Goal: Check status: Check status

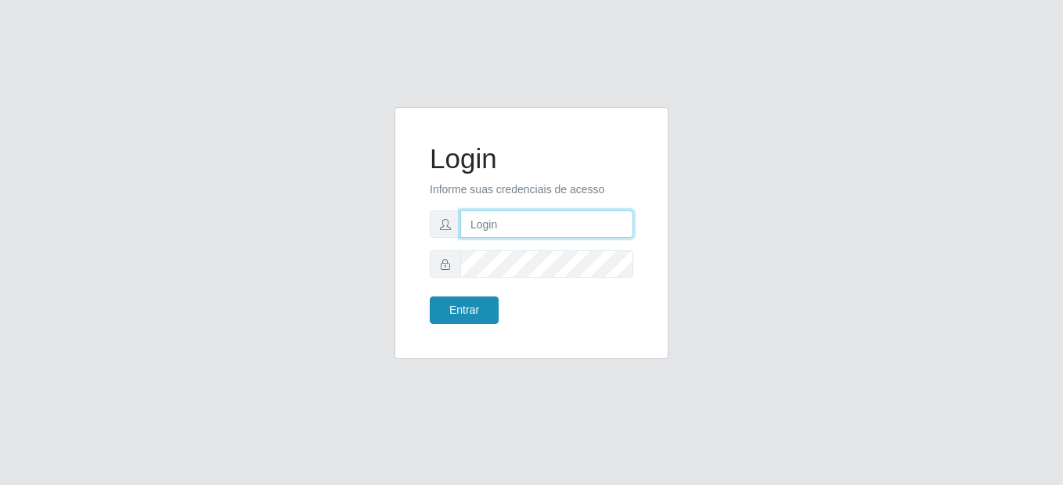
type input "mariabemais@B8"
click at [449, 310] on button "Entrar" at bounding box center [464, 310] width 69 height 27
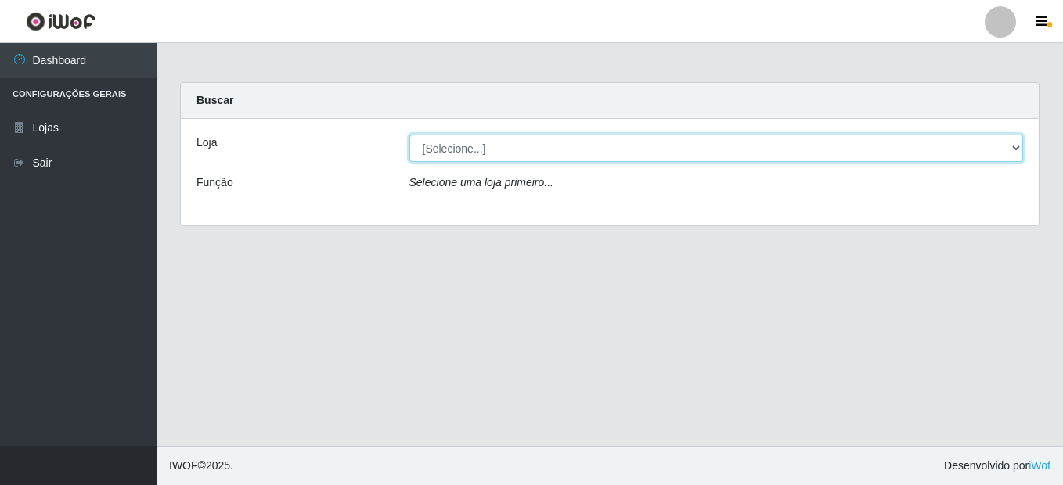
click at [543, 140] on select "[Selecione...] Bemais Supermercados - B8 [PERSON_NAME]" at bounding box center [717, 148] width 615 height 27
select select "413"
click at [410, 135] on select "[Selecione...] Bemais Supermercados - B8 [PERSON_NAME]" at bounding box center [717, 148] width 615 height 27
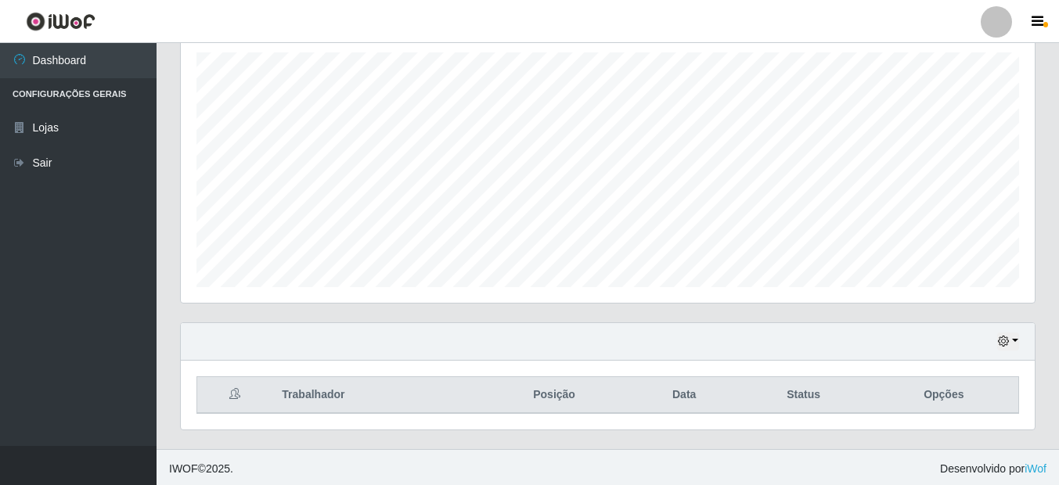
scroll to position [276, 0]
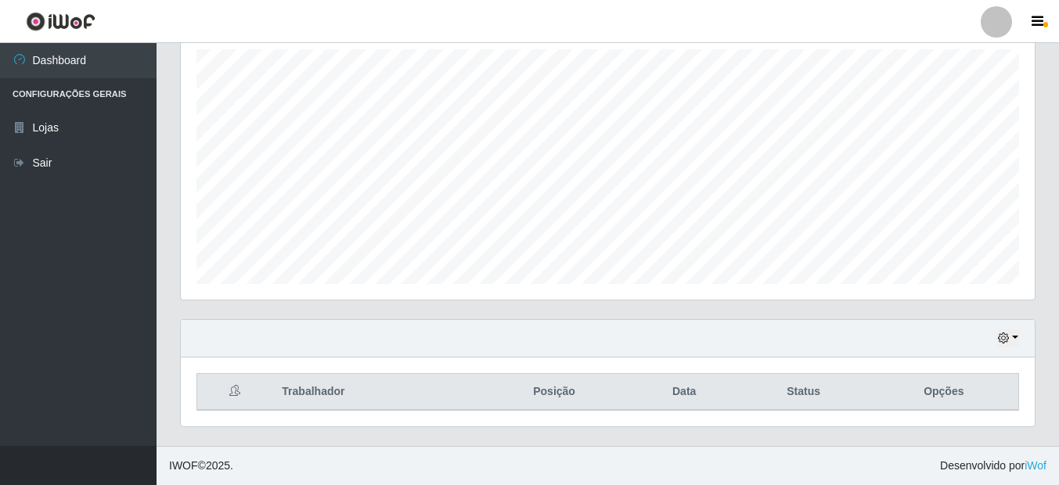
click at [1021, 338] on div "Hoje 1 dia 3 dias 1 Semana Não encerrados" at bounding box center [608, 339] width 854 height 38
click at [1012, 334] on button "button" at bounding box center [1009, 339] width 22 height 18
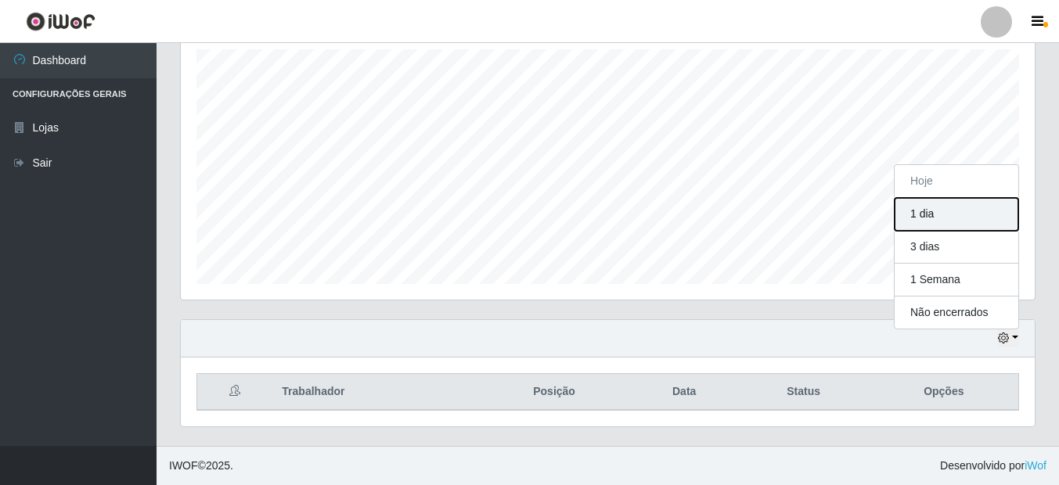
click at [922, 212] on button "1 dia" at bounding box center [957, 214] width 124 height 33
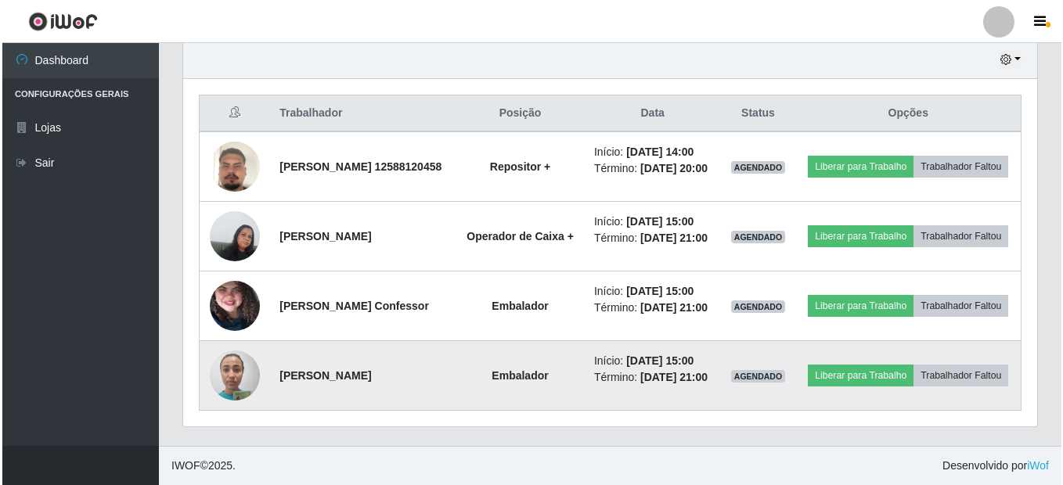
scroll to position [589, 0]
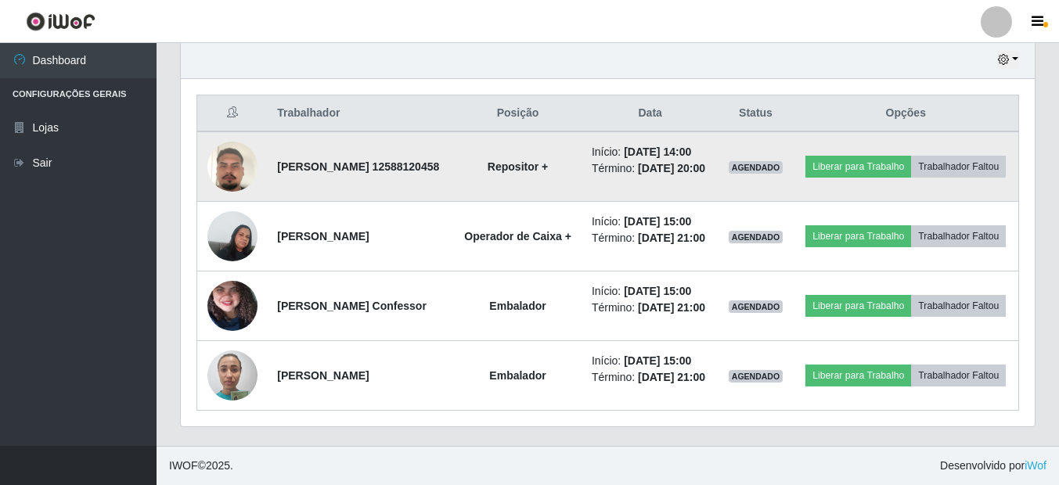
click at [235, 146] on img at bounding box center [232, 166] width 50 height 89
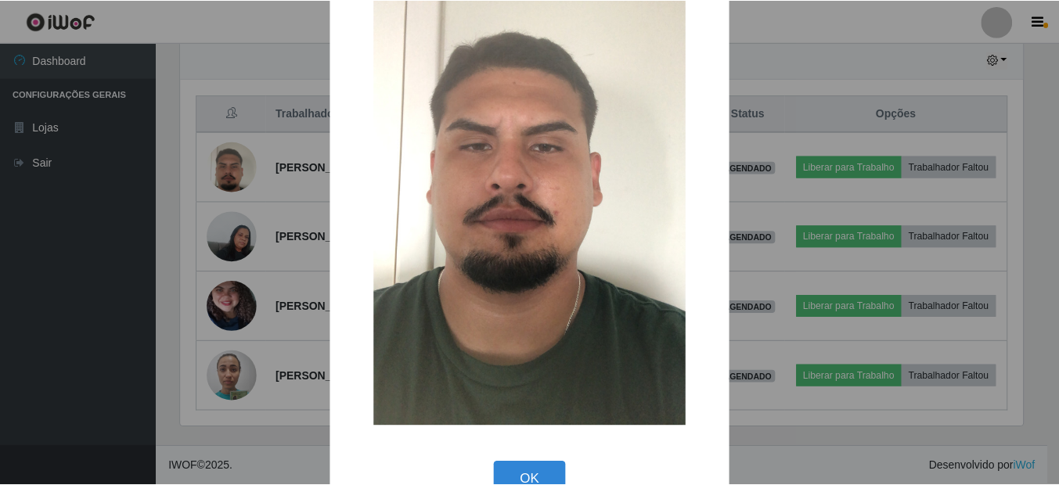
scroll to position [208, 0]
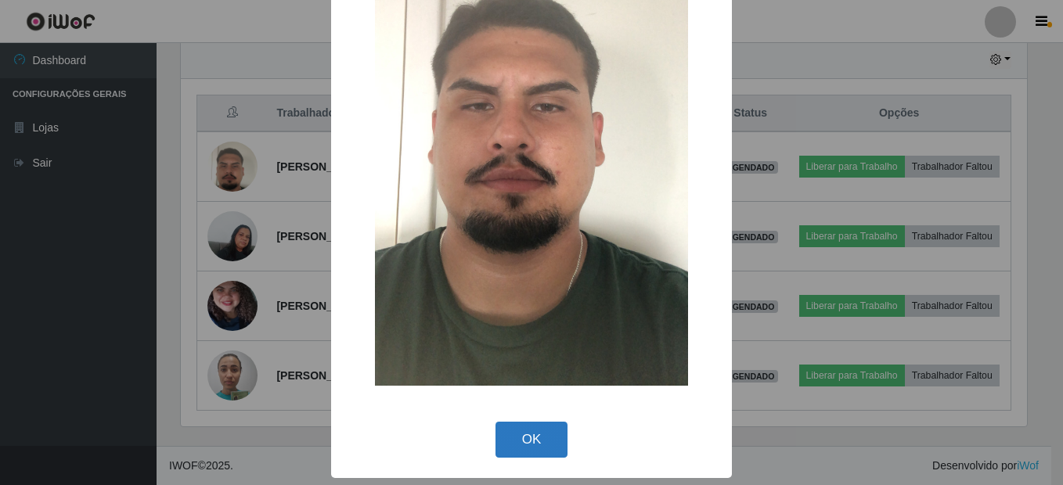
click at [534, 444] on button "OK" at bounding box center [532, 440] width 73 height 37
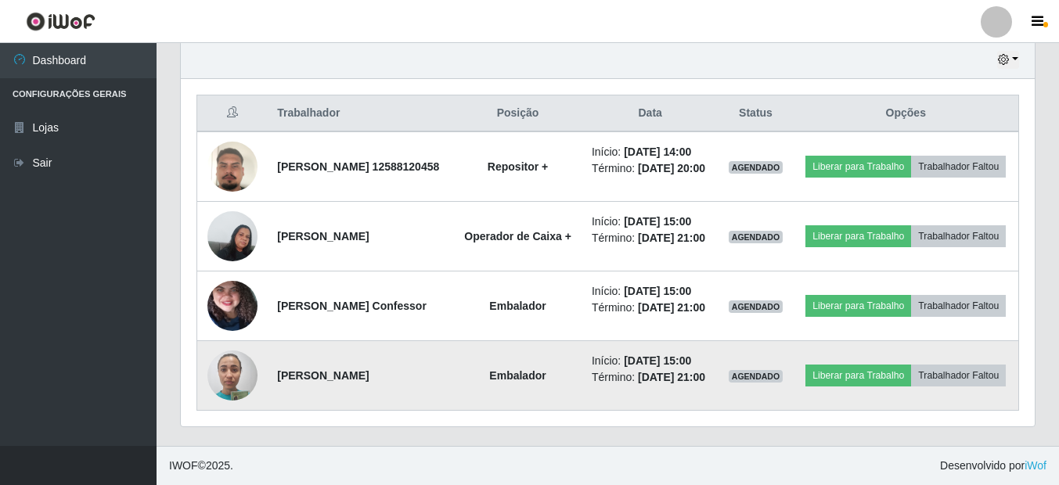
scroll to position [325, 854]
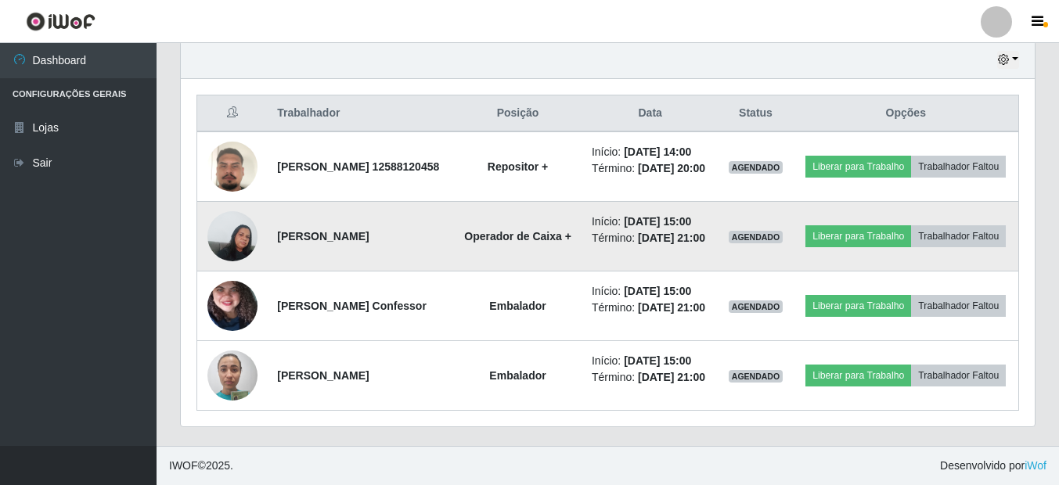
click at [234, 242] on img at bounding box center [232, 236] width 50 height 67
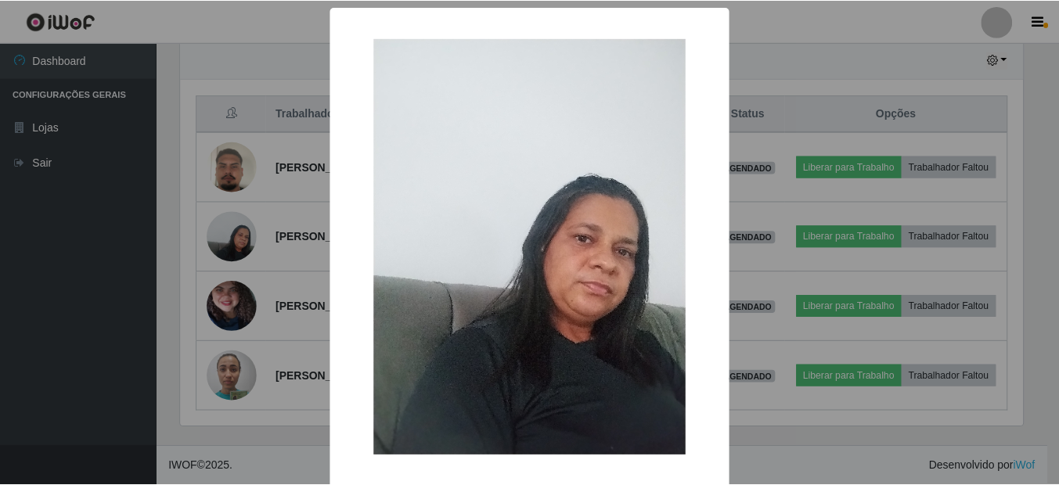
scroll to position [69, 0]
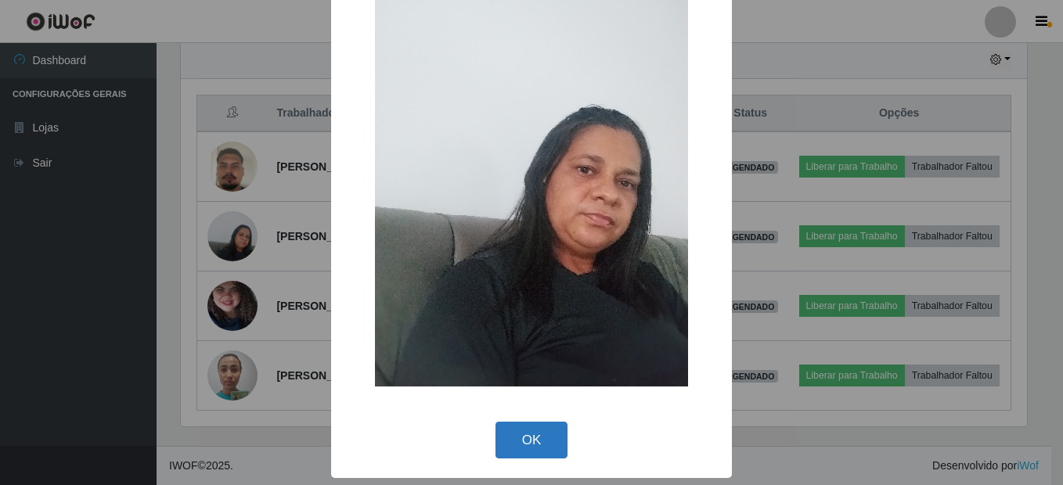
click at [525, 436] on button "OK" at bounding box center [532, 440] width 73 height 37
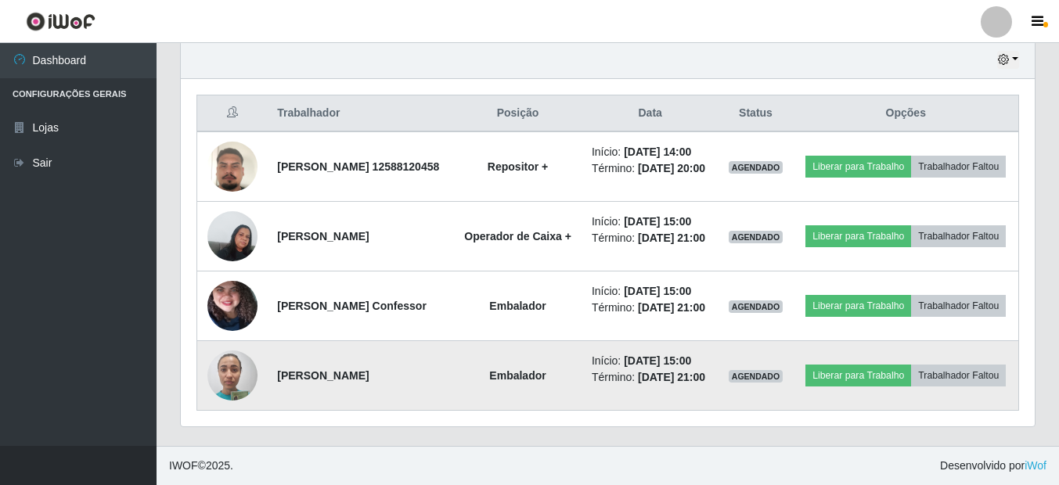
scroll to position [667, 0]
click at [220, 362] on img at bounding box center [232, 375] width 50 height 67
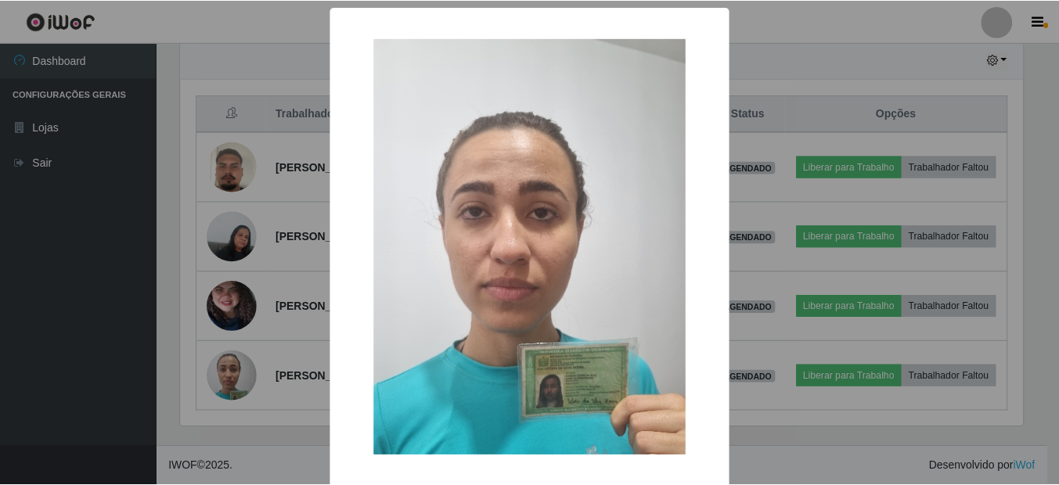
scroll to position [69, 0]
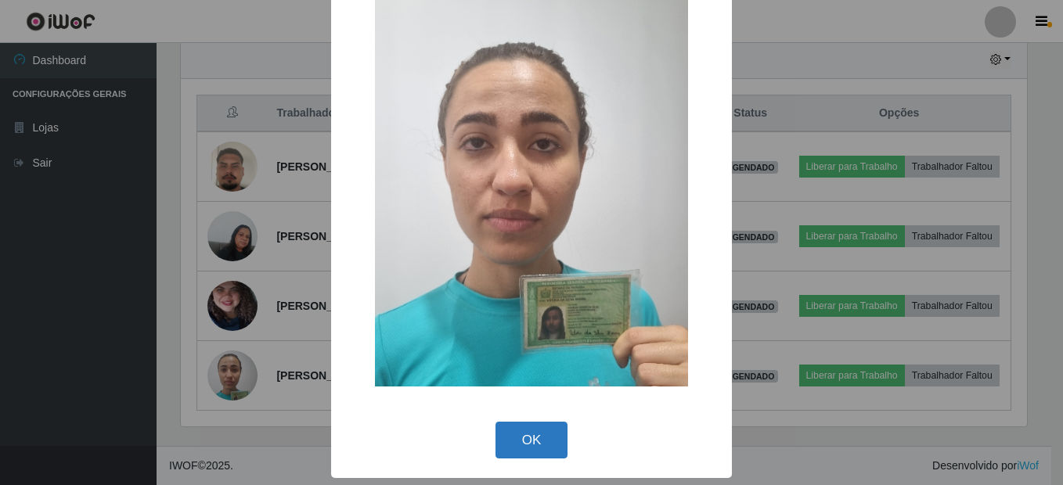
click at [531, 450] on button "OK" at bounding box center [532, 440] width 73 height 37
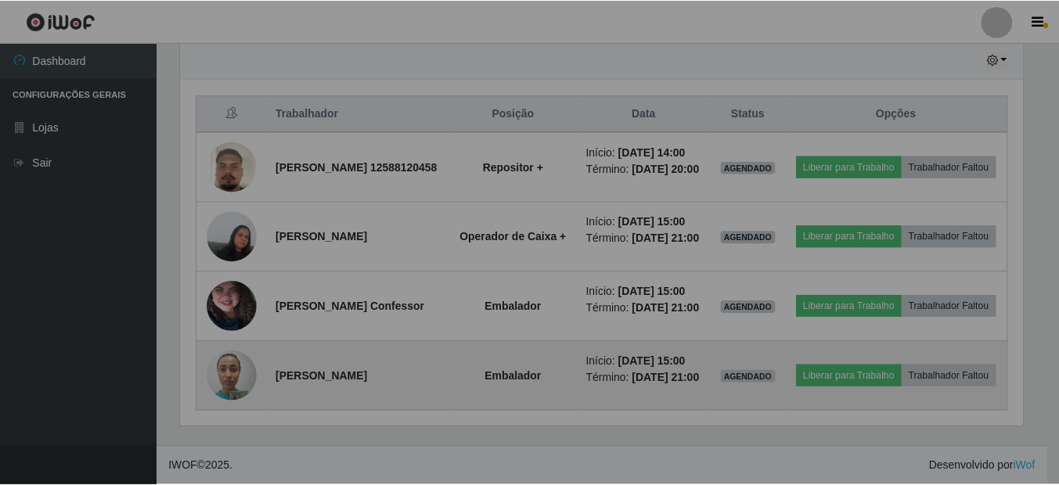
scroll to position [325, 854]
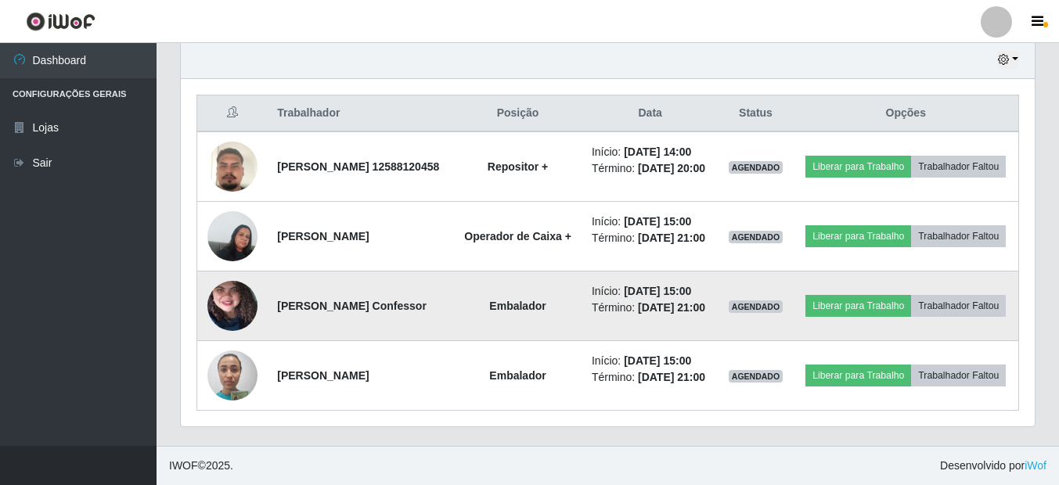
click at [244, 252] on img at bounding box center [232, 306] width 50 height 111
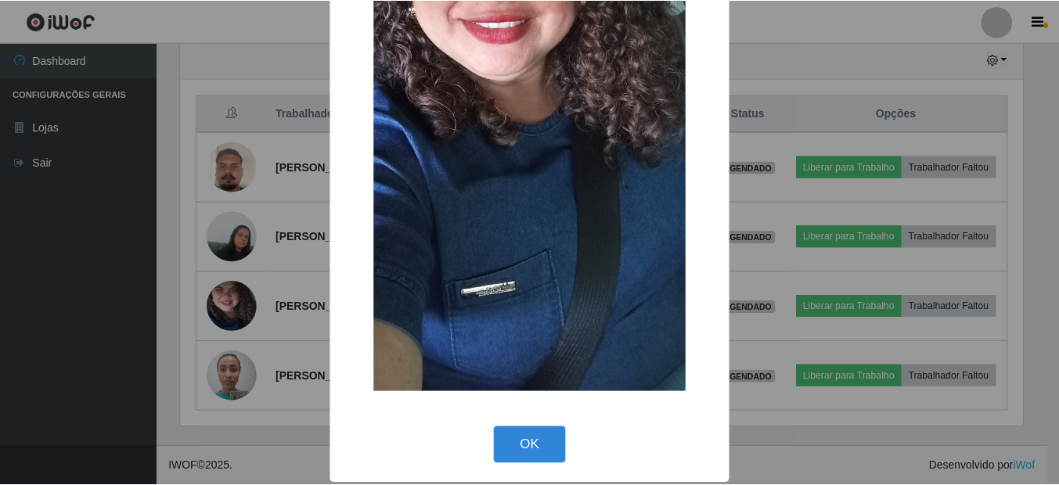
scroll to position [346, 0]
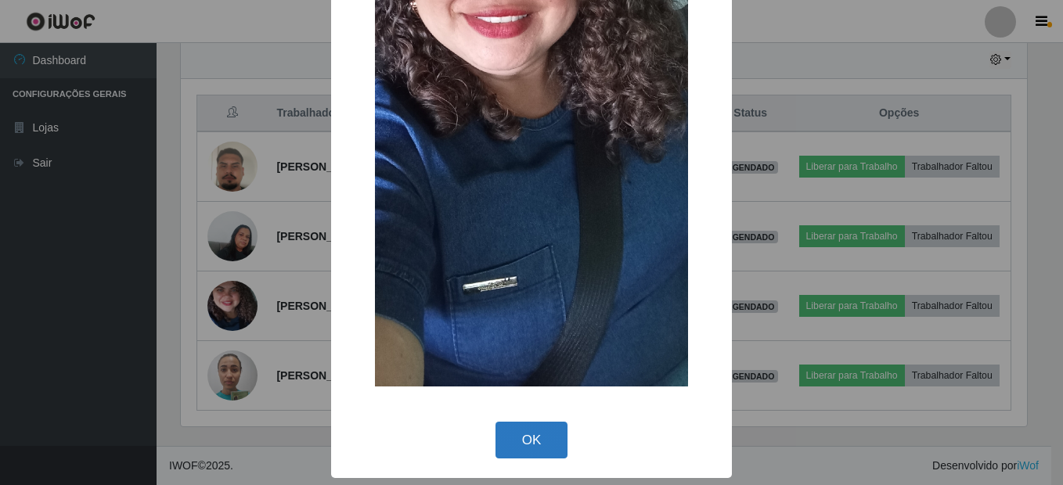
click at [538, 435] on button "OK" at bounding box center [532, 440] width 73 height 37
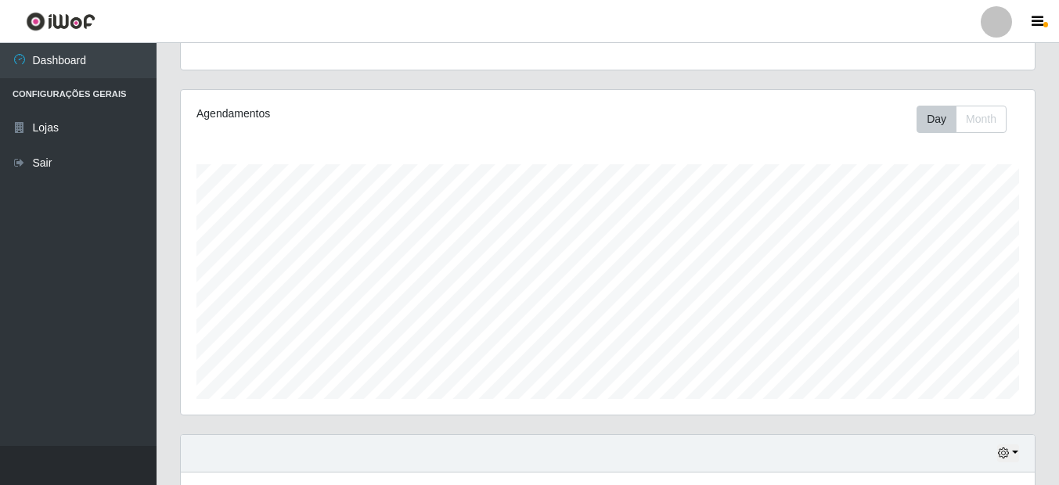
scroll to position [0, 0]
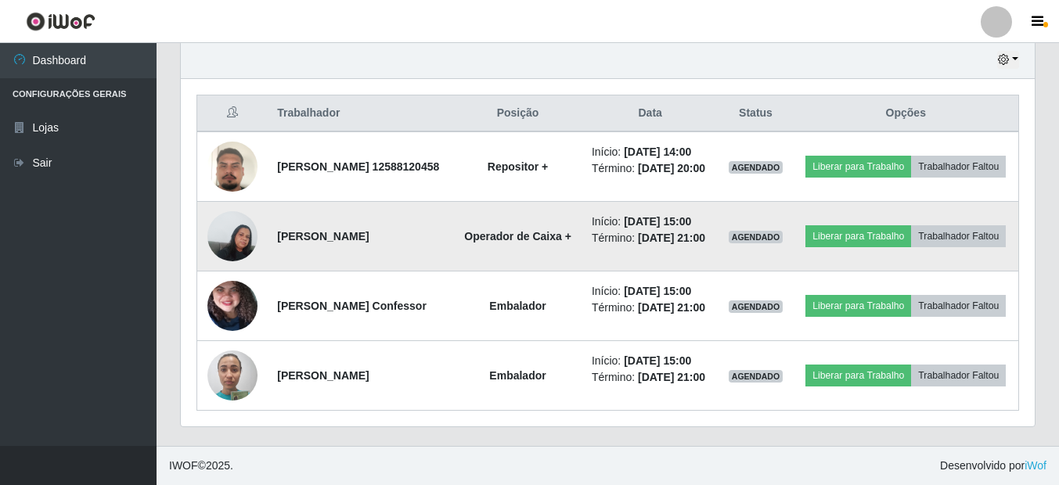
click at [238, 208] on img at bounding box center [232, 236] width 50 height 67
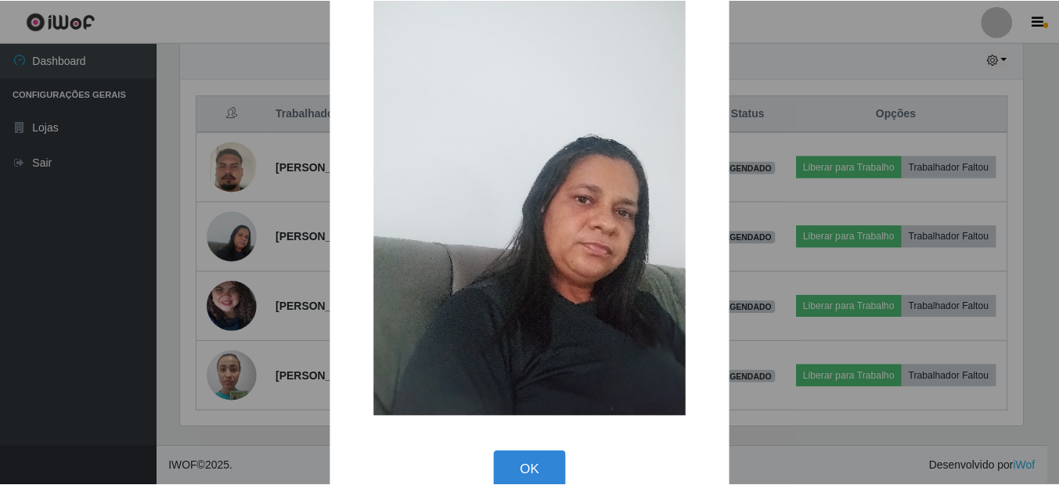
scroll to position [69, 0]
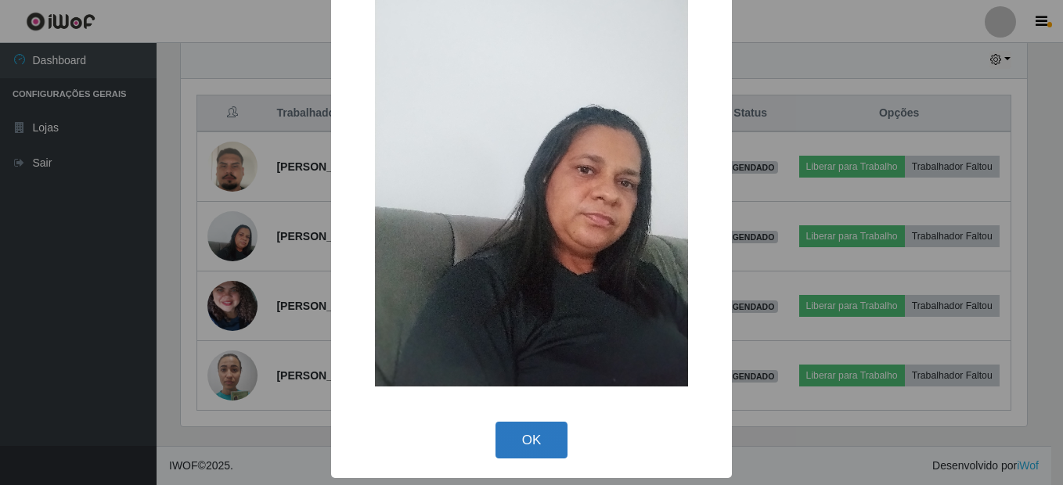
click at [521, 428] on button "OK" at bounding box center [532, 440] width 73 height 37
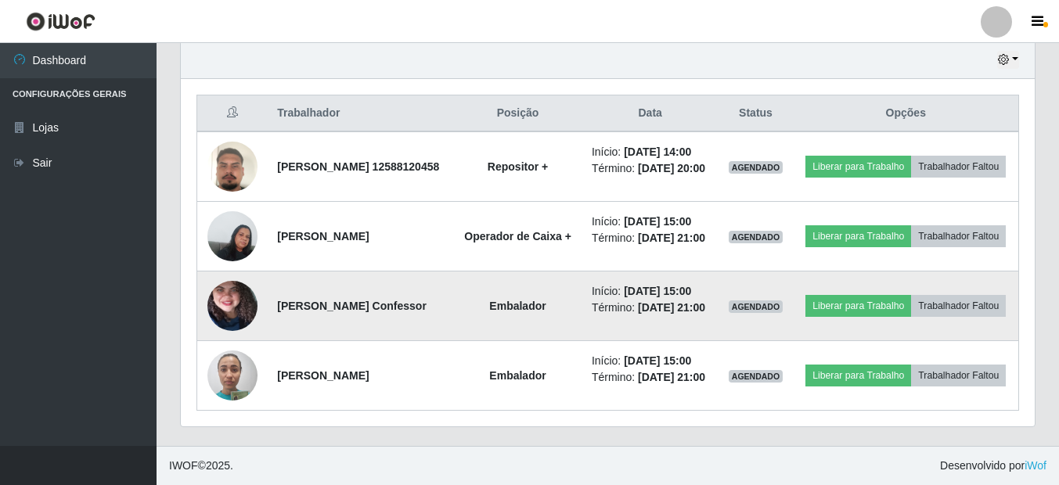
scroll to position [782671, 782142]
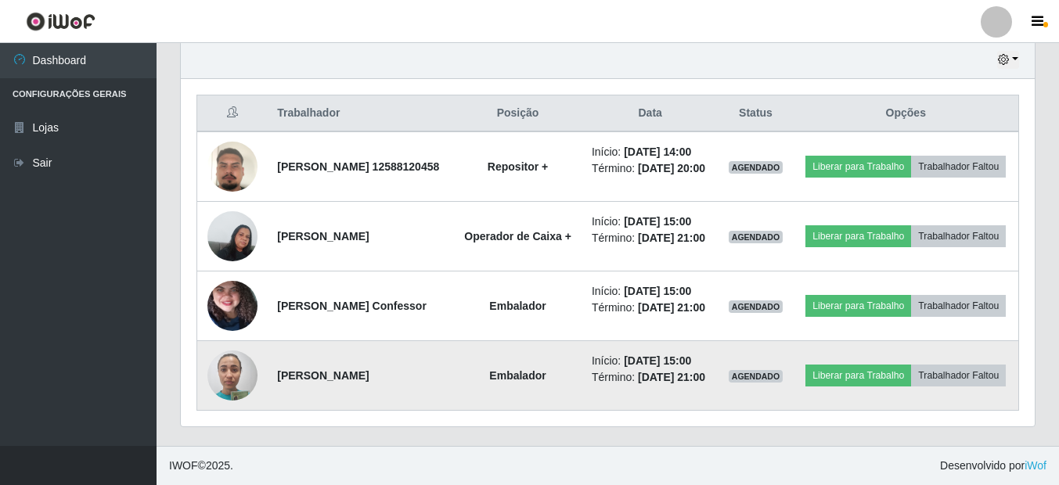
click at [232, 388] on img at bounding box center [232, 375] width 50 height 67
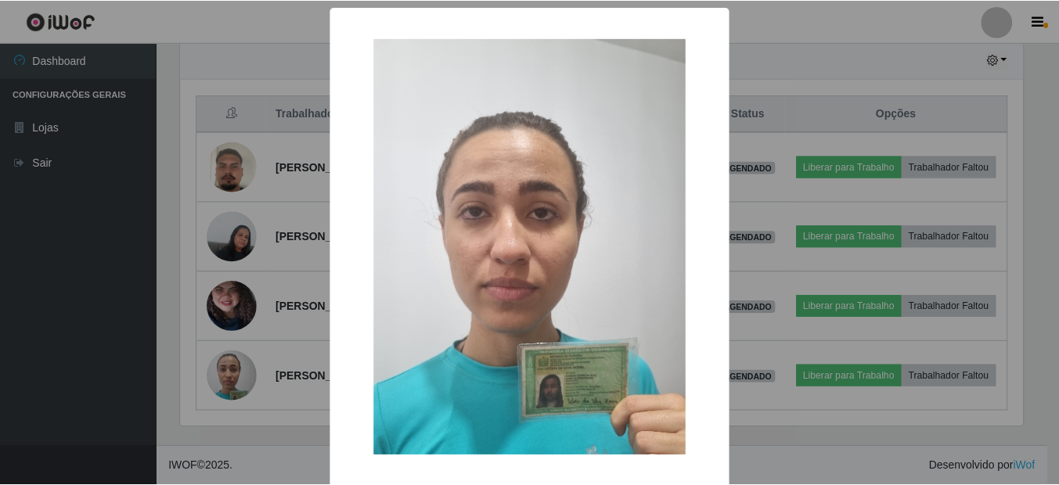
scroll to position [69, 0]
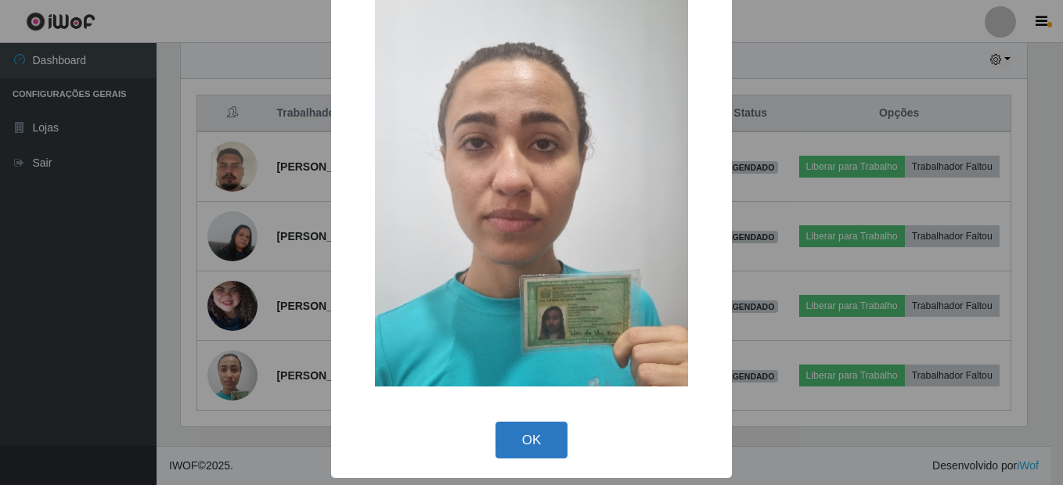
click at [532, 449] on button "OK" at bounding box center [532, 440] width 73 height 37
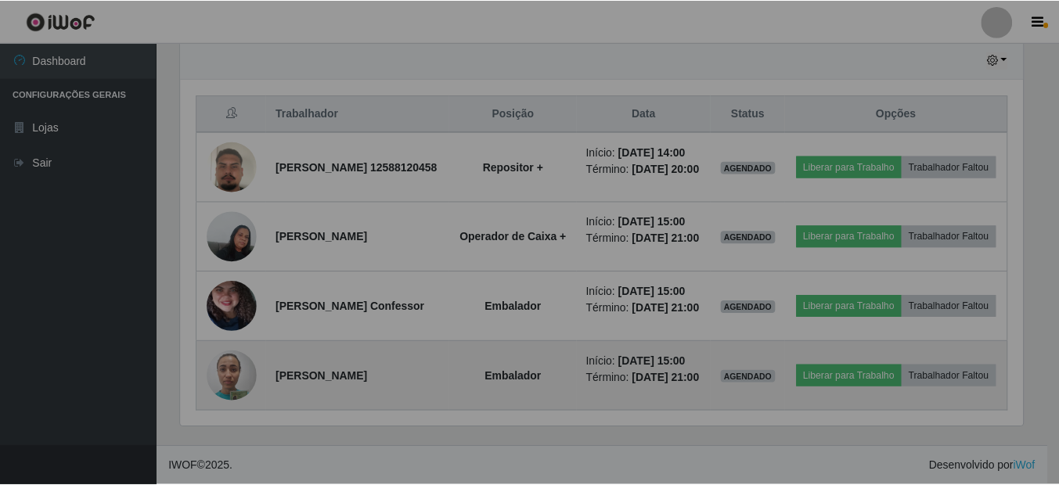
scroll to position [325, 854]
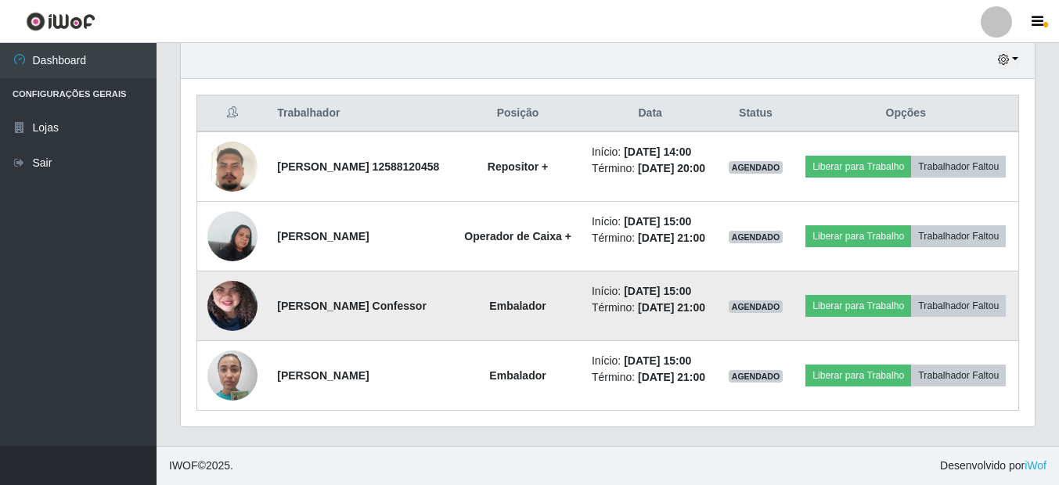
click at [235, 310] on img at bounding box center [232, 306] width 50 height 111
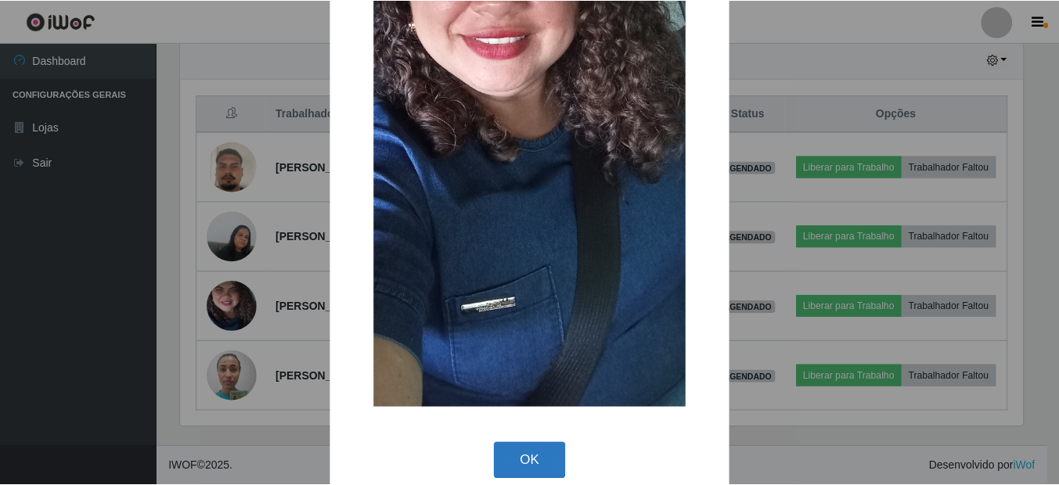
scroll to position [346, 0]
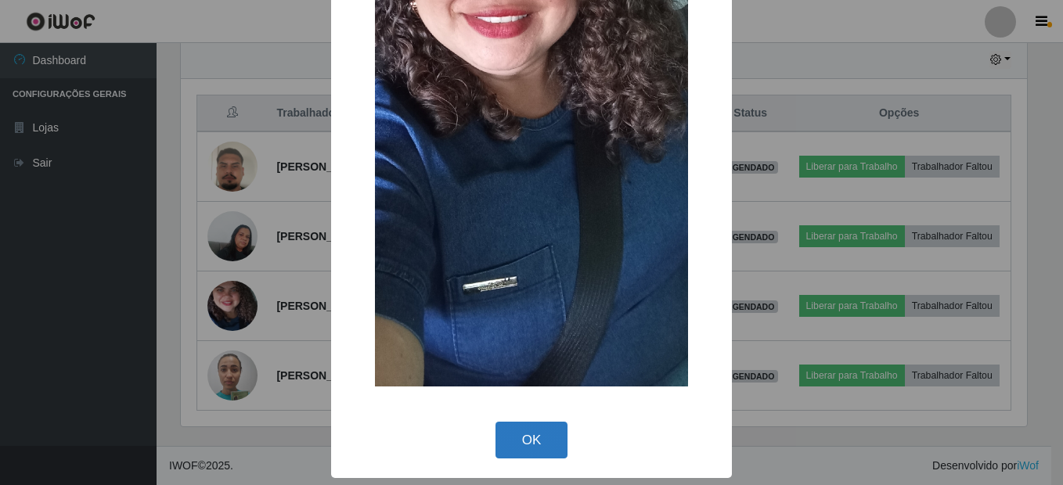
click at [522, 446] on button "OK" at bounding box center [532, 440] width 73 height 37
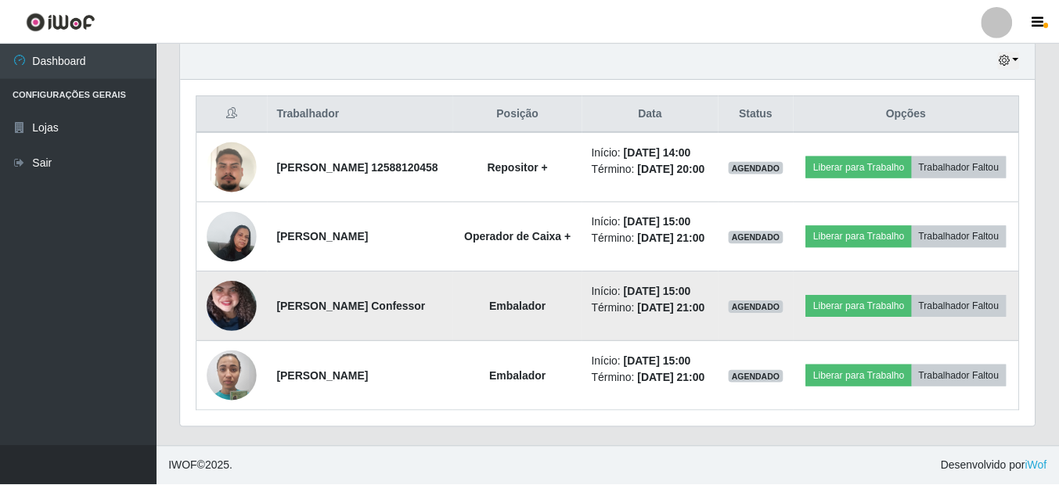
scroll to position [325, 854]
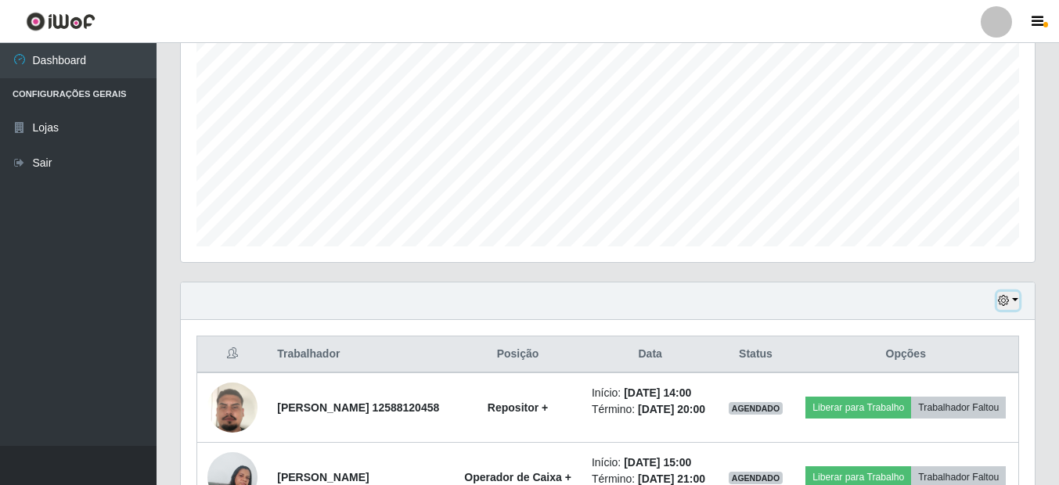
click at [1006, 305] on icon "button" at bounding box center [1003, 300] width 11 height 11
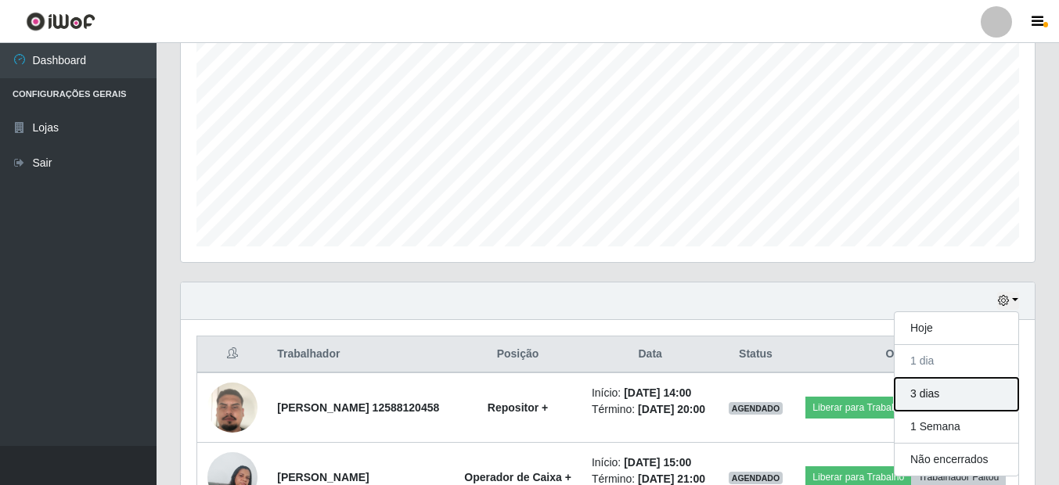
click at [939, 390] on button "3 dias" at bounding box center [957, 394] width 124 height 33
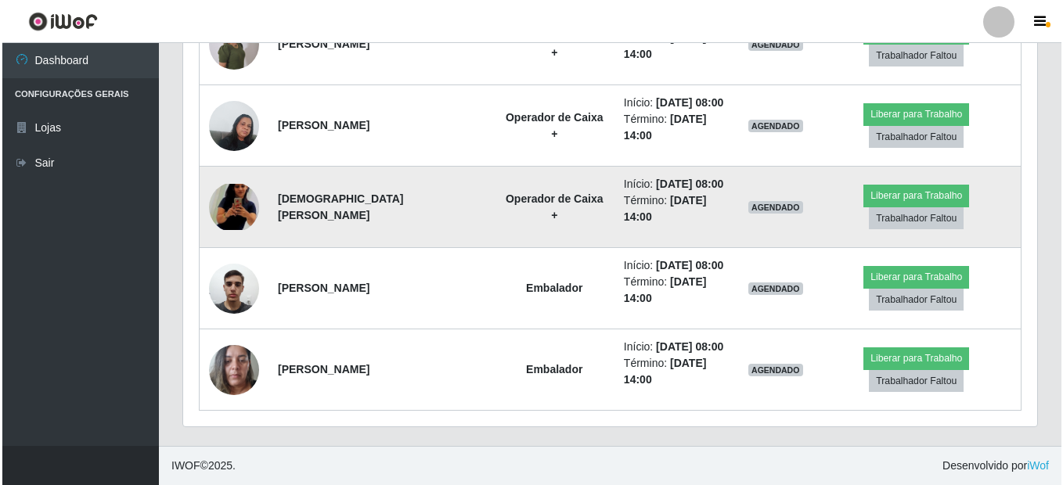
scroll to position [1409, 0]
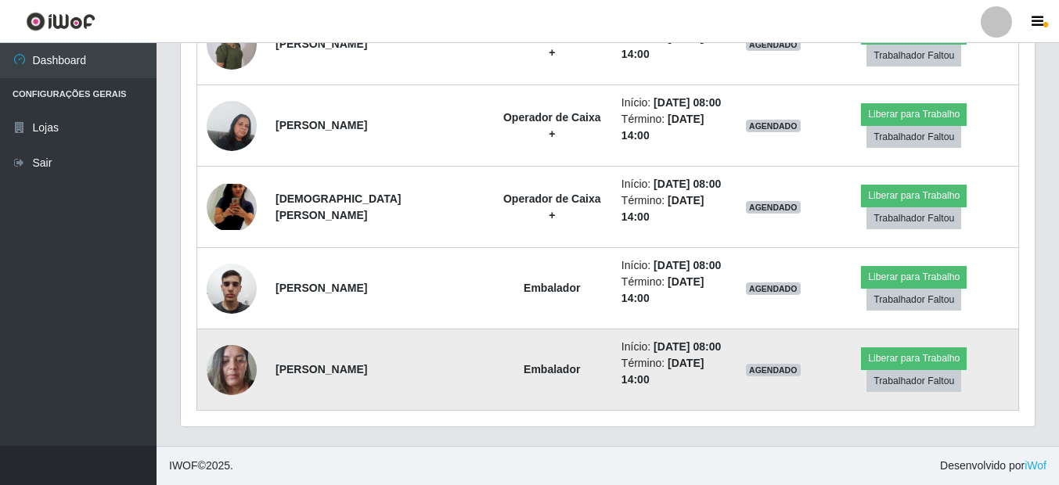
click at [231, 403] on img at bounding box center [232, 370] width 50 height 67
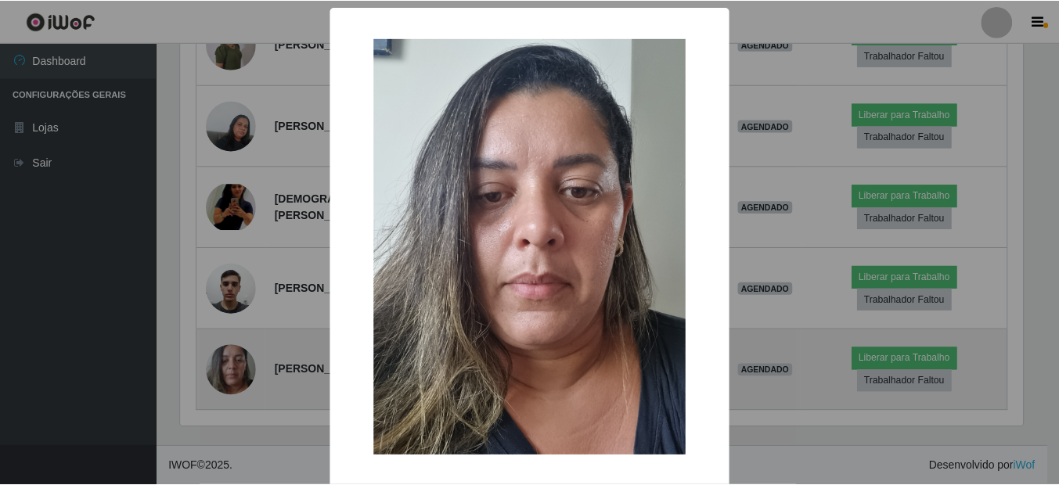
scroll to position [325, 846]
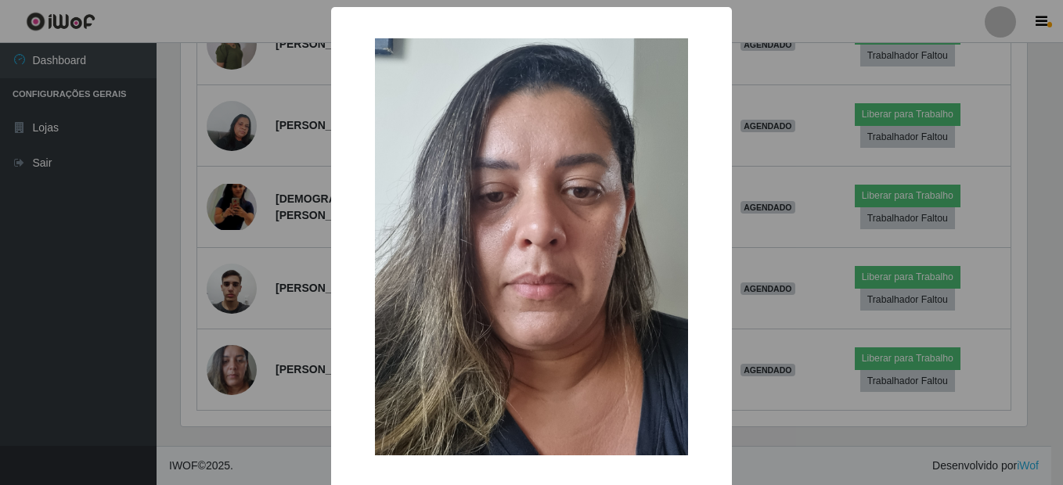
click at [231, 407] on div "× OK Cancel" at bounding box center [531, 242] width 1063 height 485
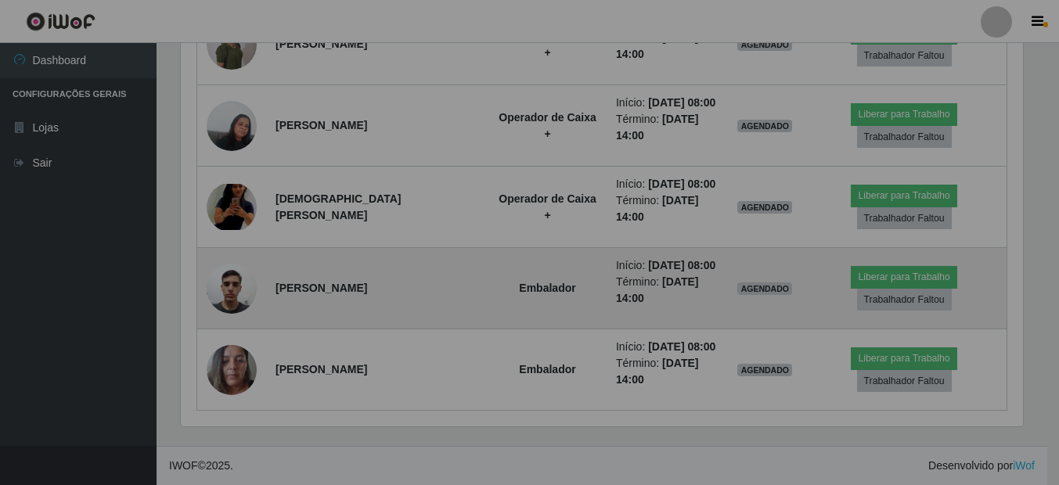
scroll to position [325, 854]
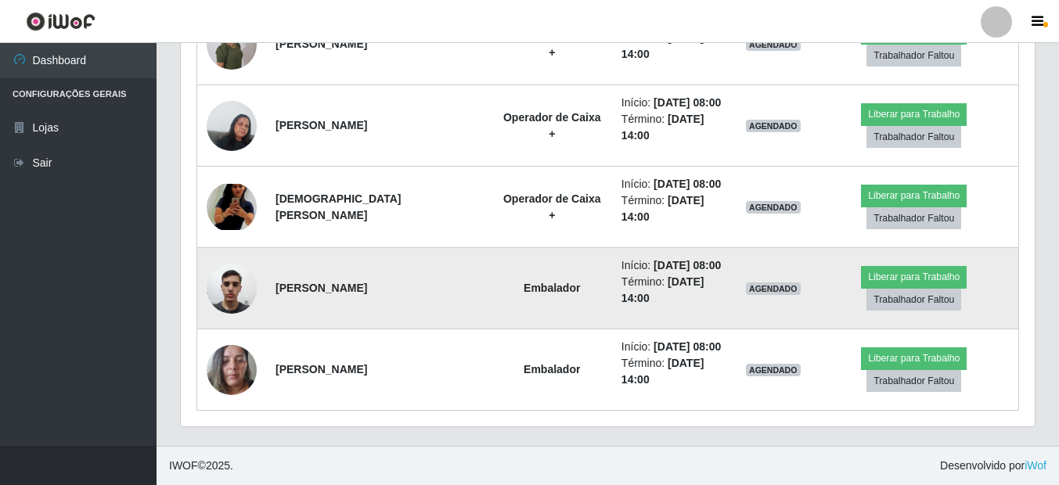
click at [219, 298] on img at bounding box center [232, 288] width 50 height 67
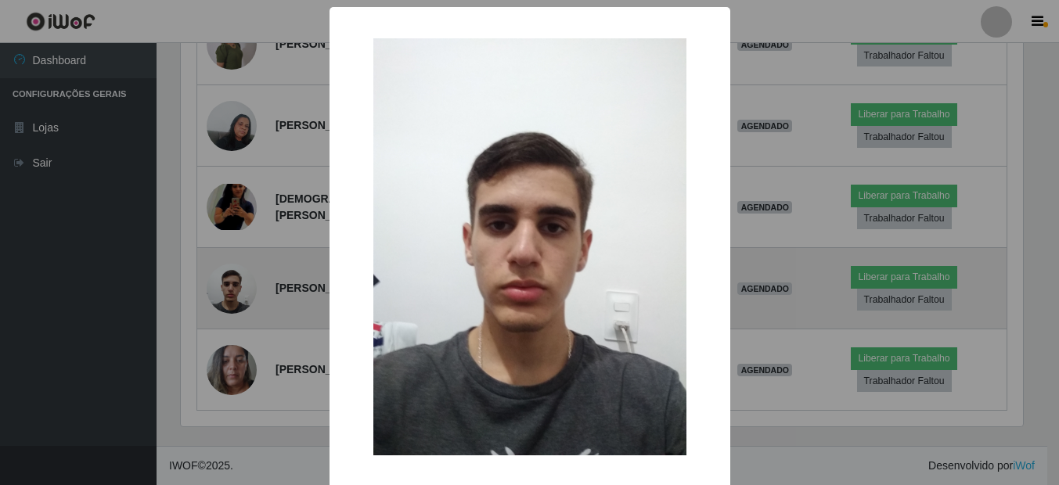
scroll to position [325, 846]
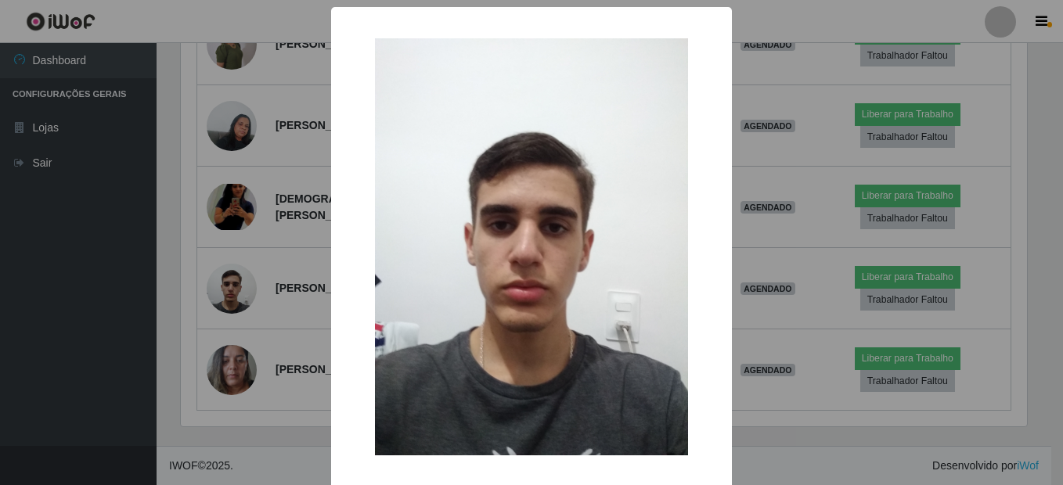
click at [220, 299] on div "× OK Cancel" at bounding box center [531, 242] width 1063 height 485
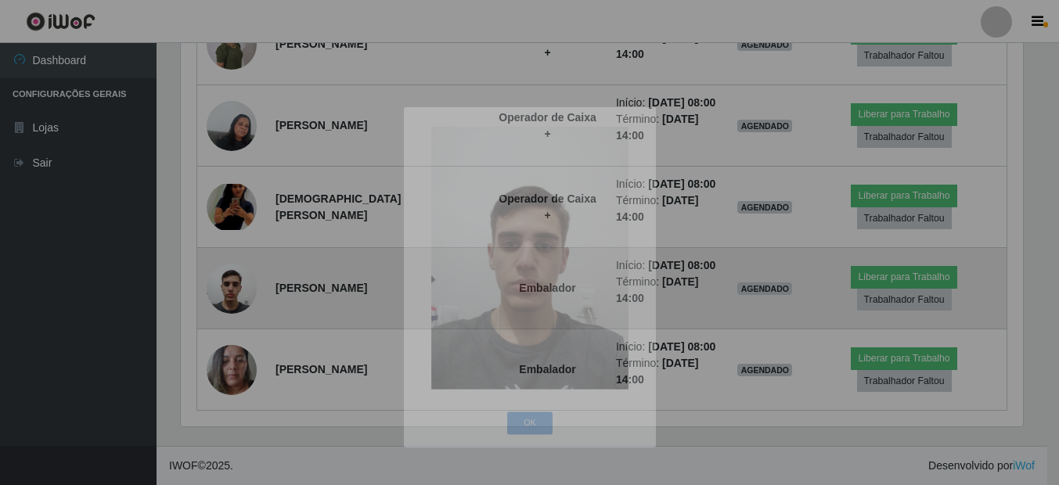
scroll to position [325, 854]
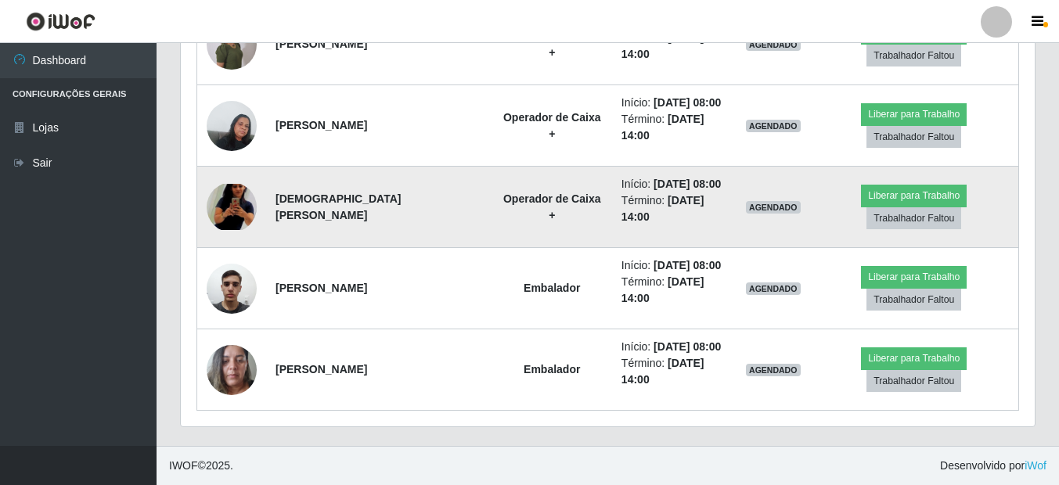
click at [233, 210] on img at bounding box center [232, 207] width 50 height 46
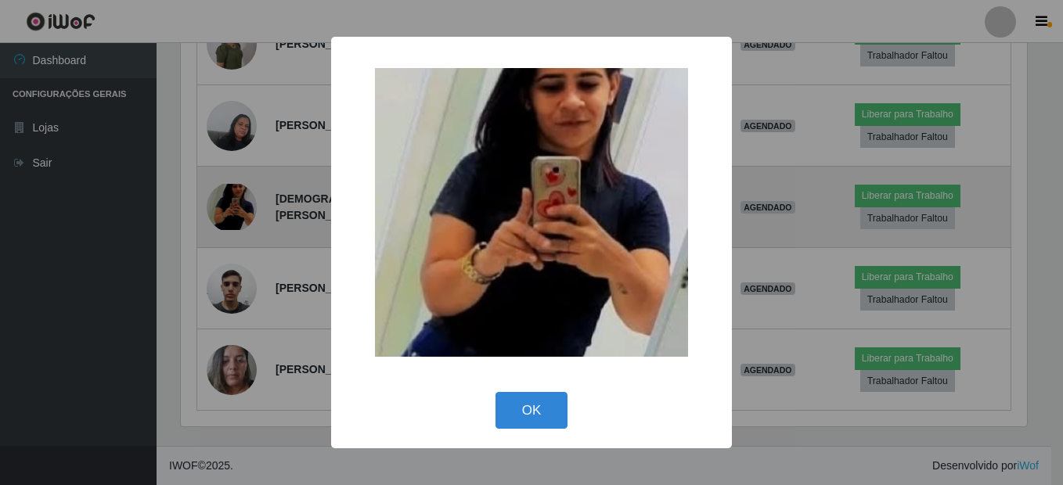
click at [233, 210] on div "× OK Cancel" at bounding box center [531, 242] width 1063 height 485
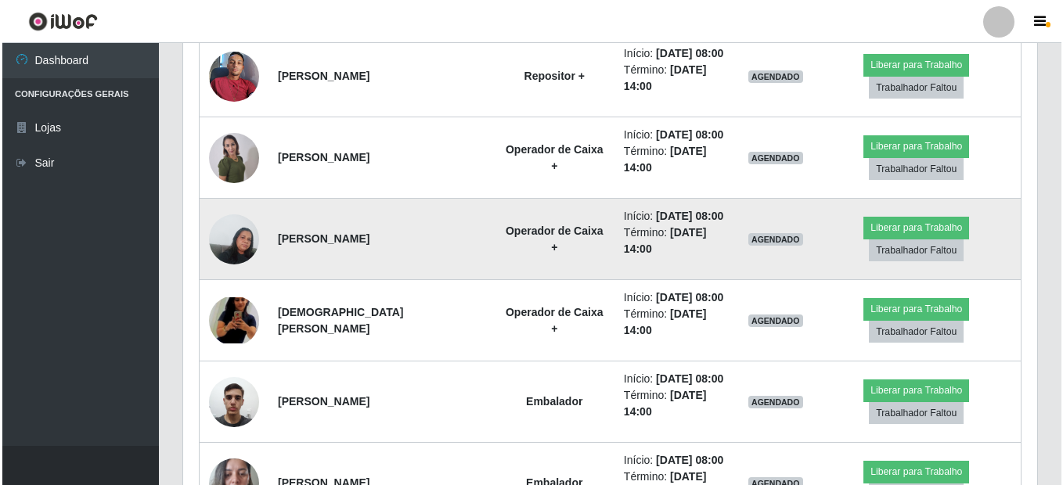
scroll to position [1137, 0]
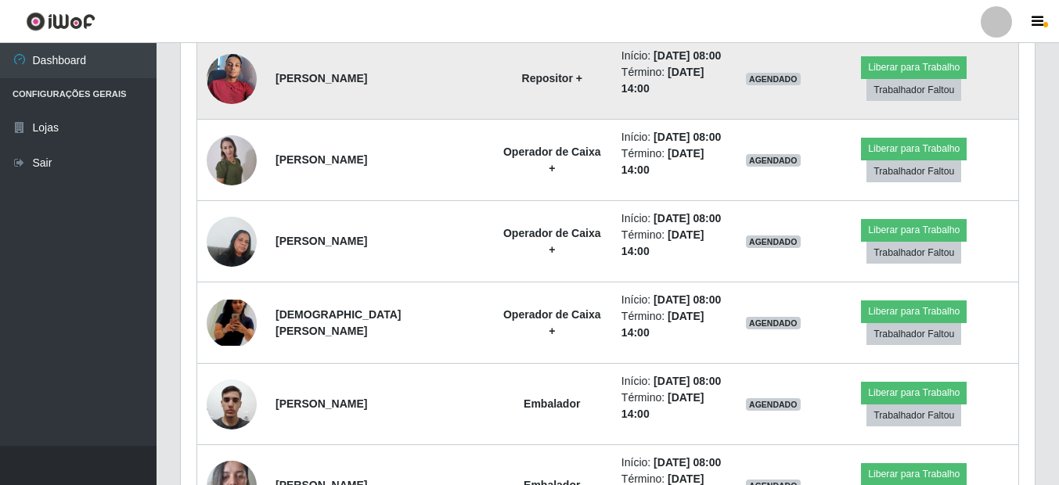
click at [222, 112] on img at bounding box center [232, 78] width 50 height 67
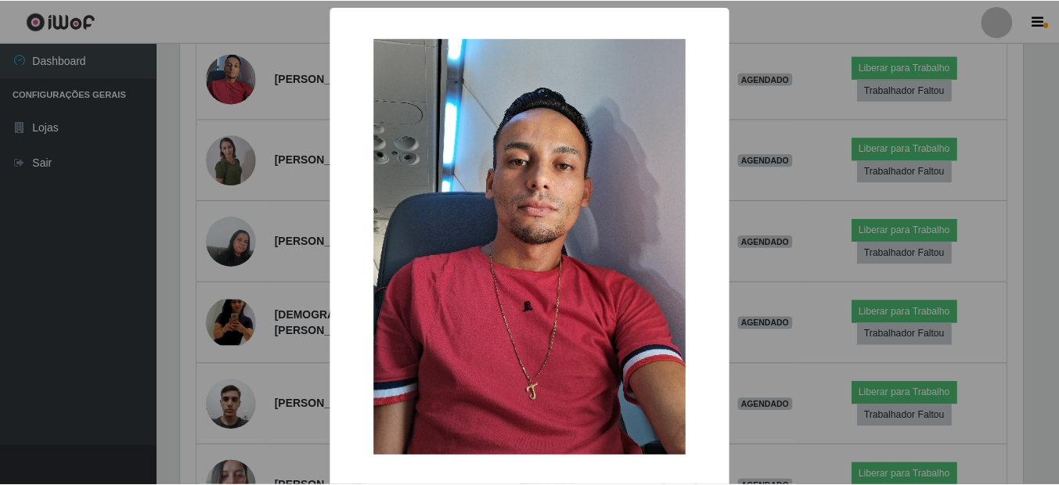
scroll to position [325, 846]
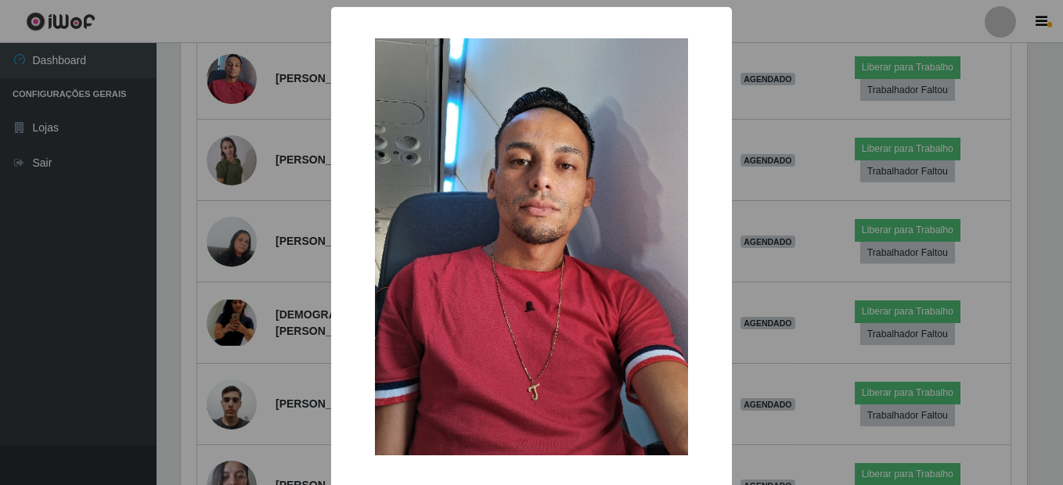
click at [222, 195] on div "× OK Cancel" at bounding box center [531, 242] width 1063 height 485
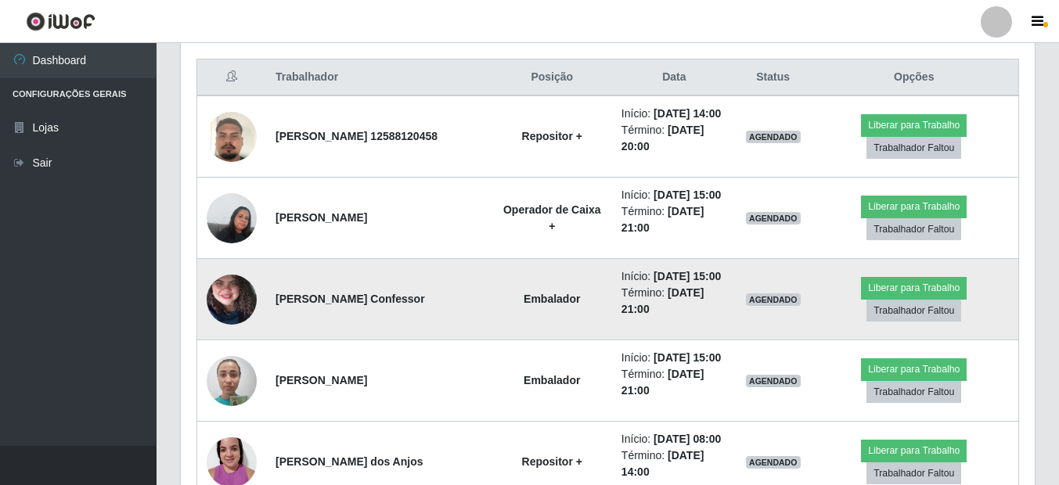
scroll to position [432, 0]
